Goal: Contribute content

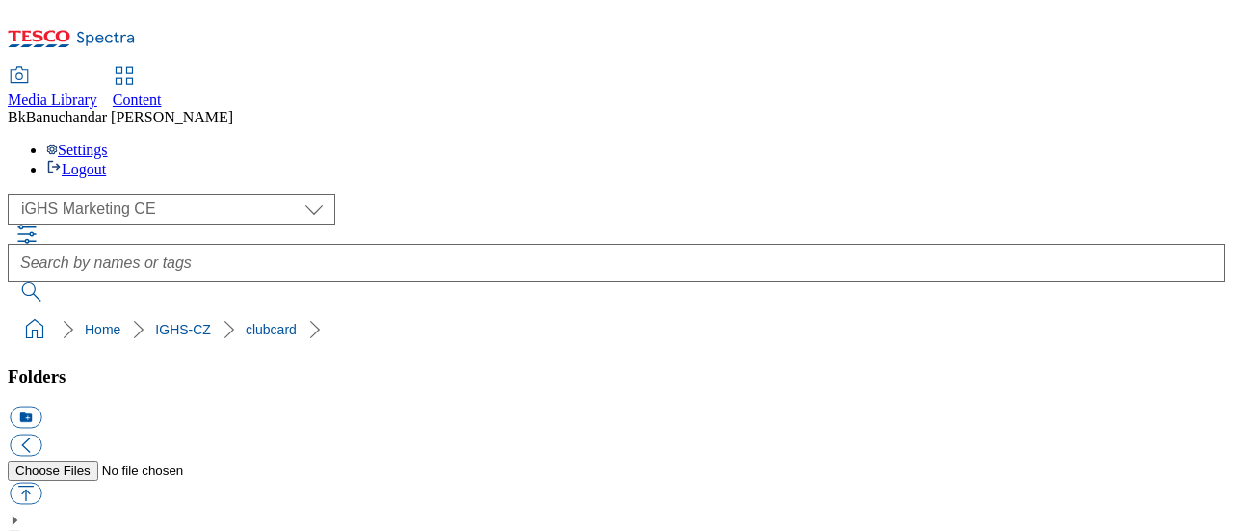
select select "flare-ighs-ce-mktg"
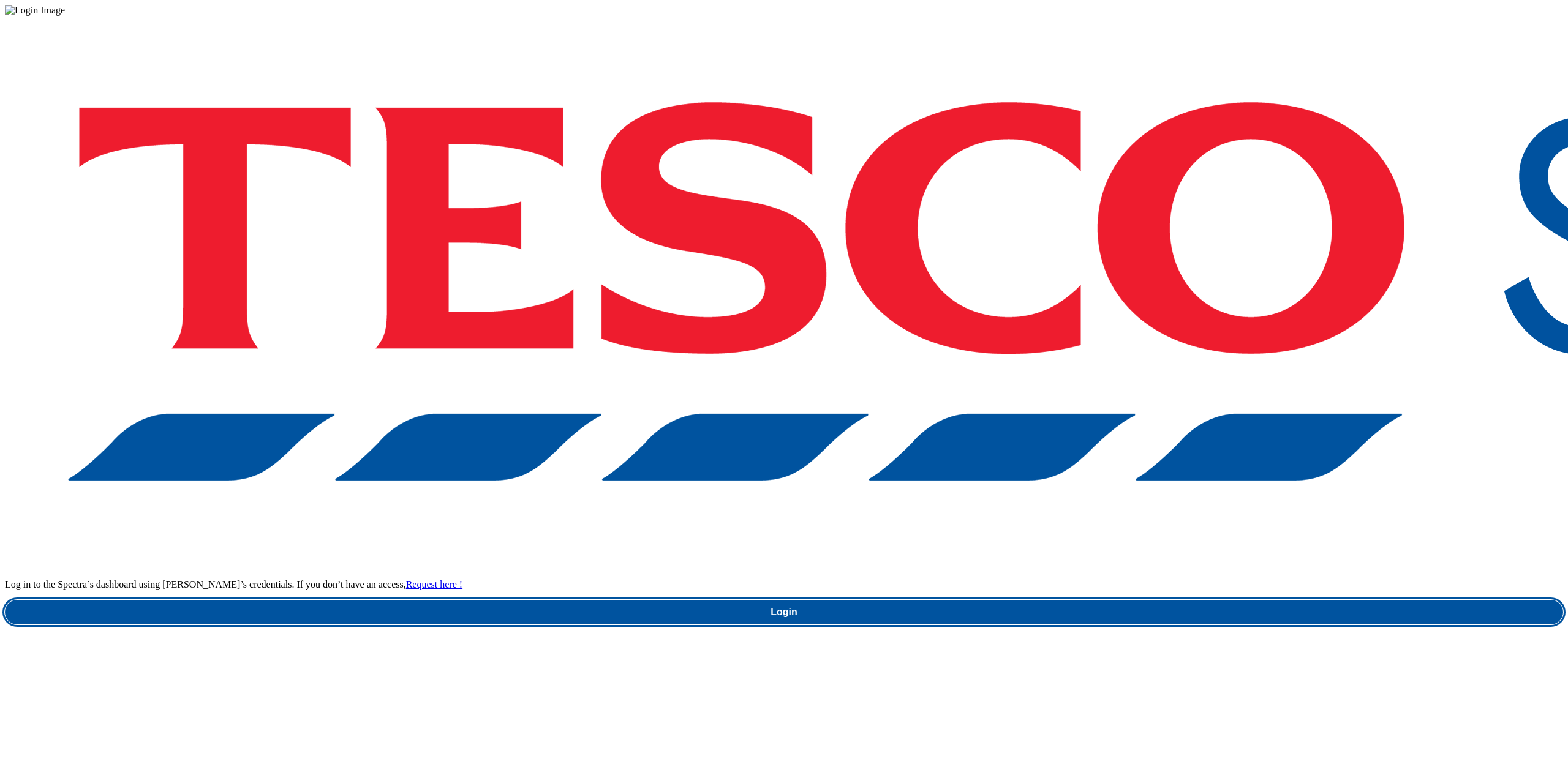
click at [1157, 600] on link "Login" at bounding box center [784, 612] width 1558 height 25
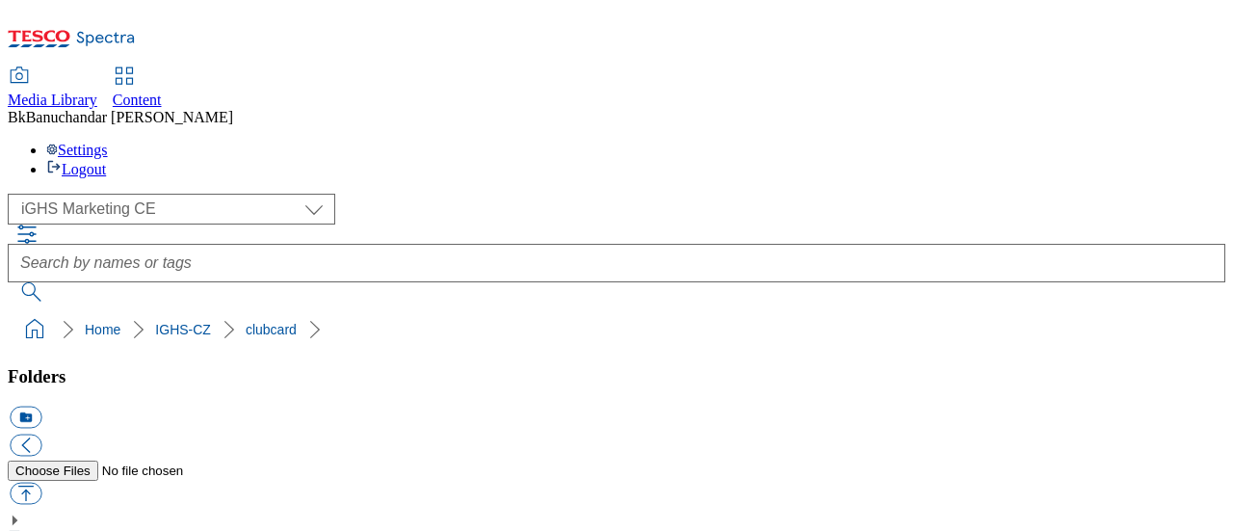
select select "flare-ighs-ce-mktg"
click at [41, 483] on button "button" at bounding box center [26, 494] width 32 height 22
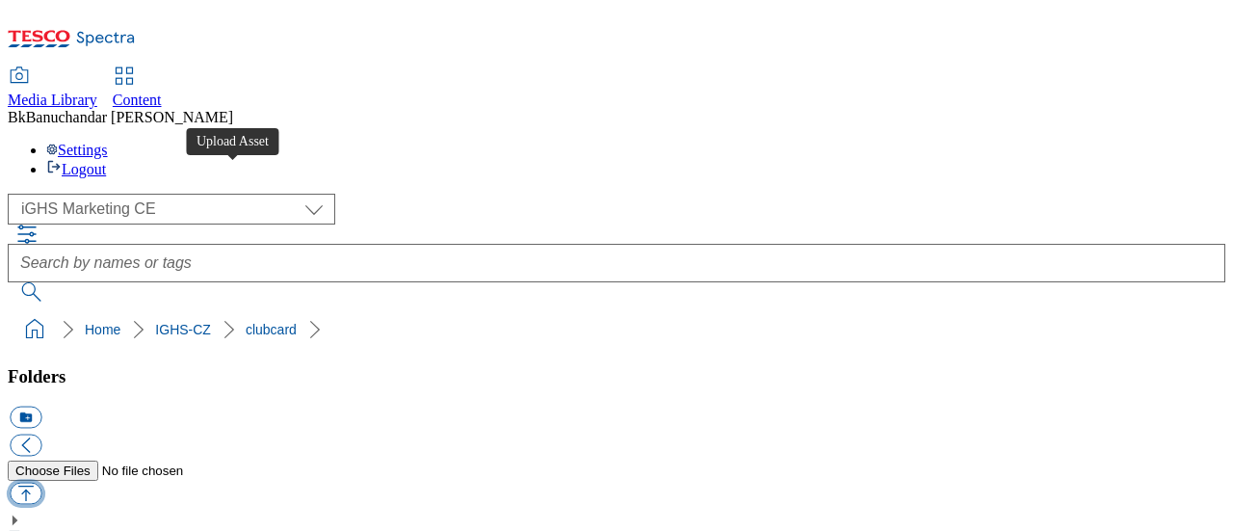
type input "C:\fakepath\NewsPageCC151.jpg"
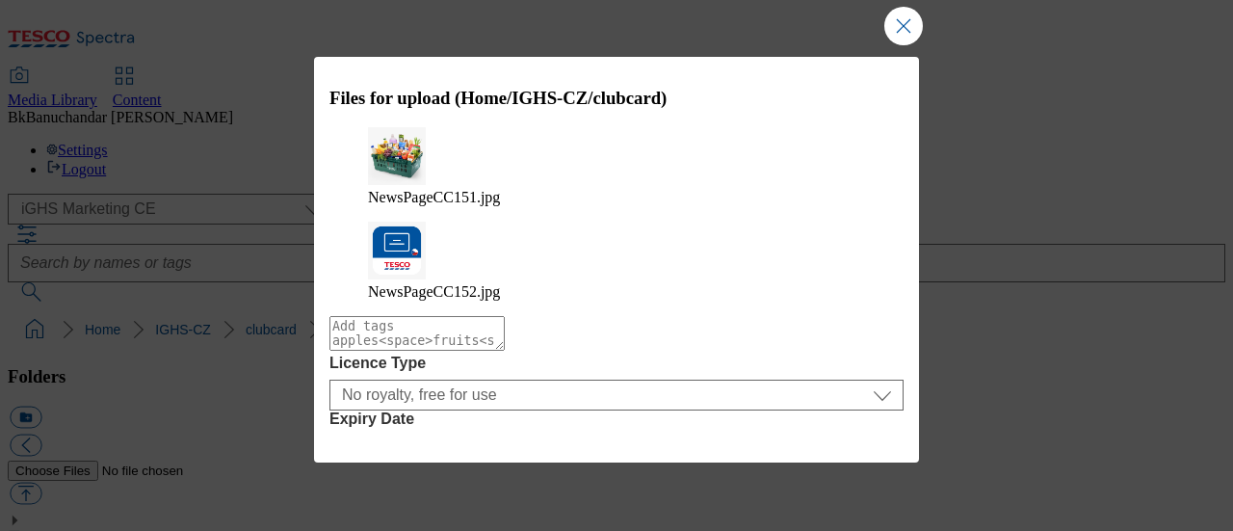
click at [848, 476] on button "Upload" at bounding box center [851, 494] width 91 height 37
